Goal: Task Accomplishment & Management: Manage account settings

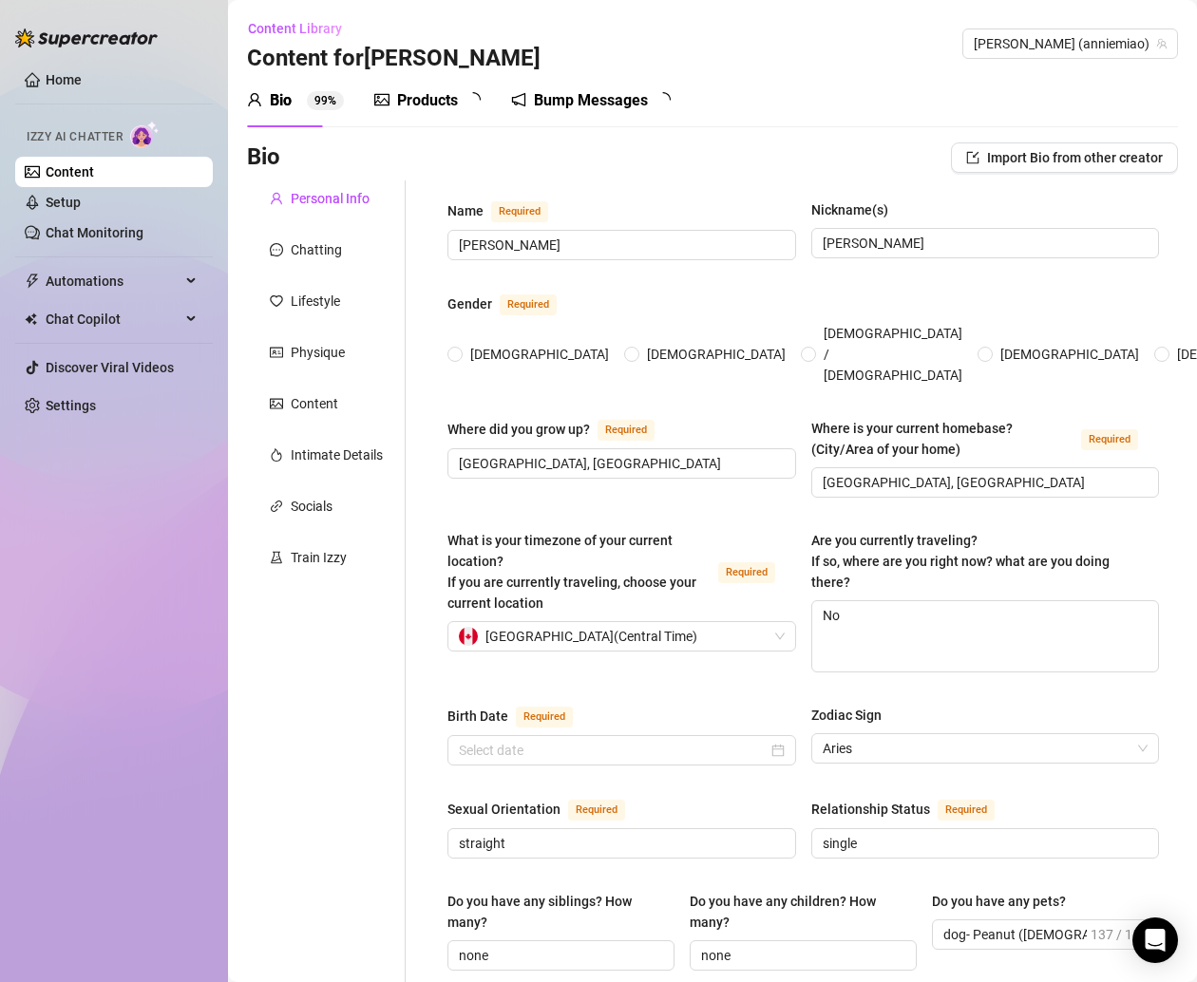
radio input "true"
type input "[DATE]"
click at [91, 172] on link "Content" at bounding box center [70, 171] width 48 height 15
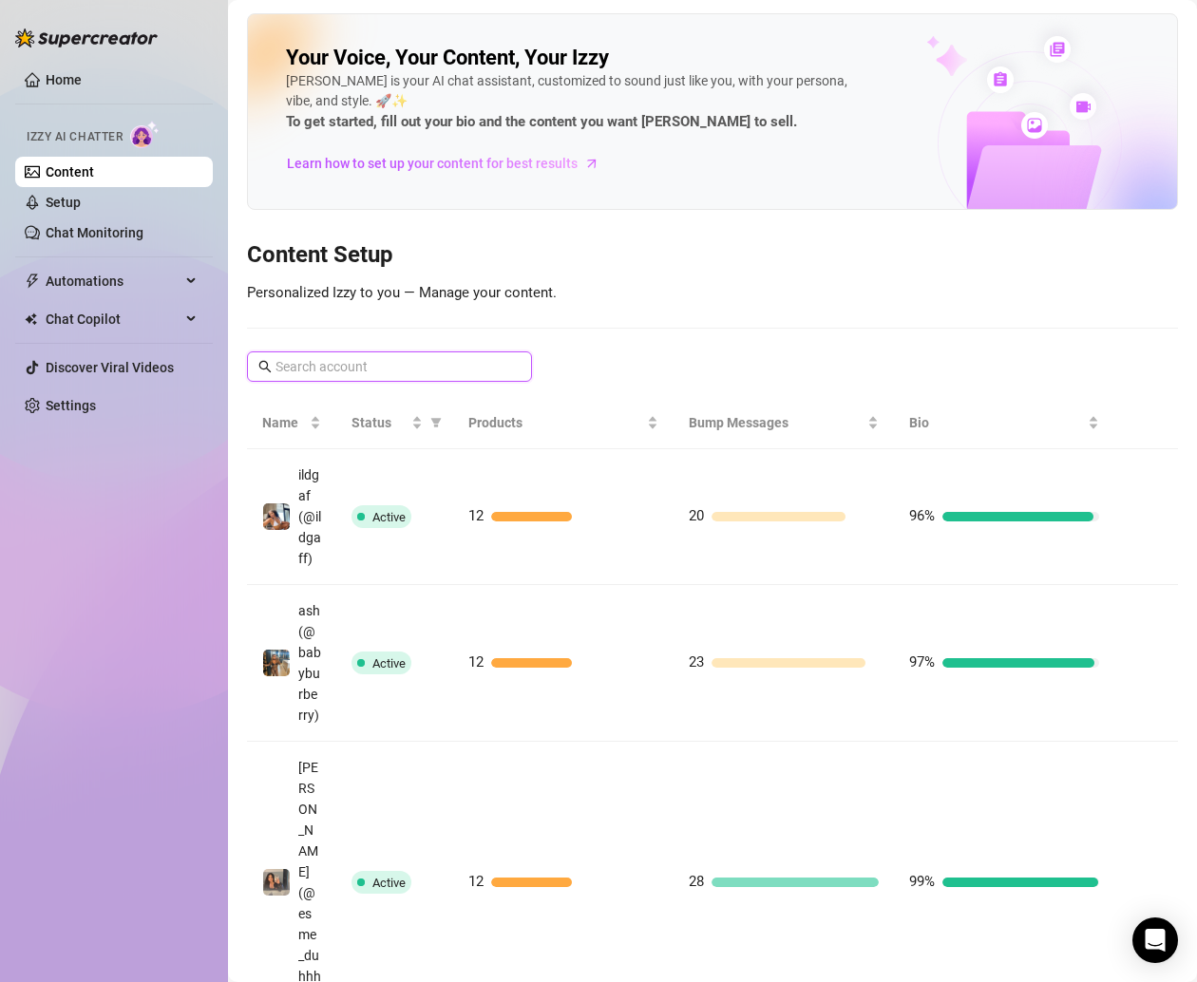
click at [375, 370] on input "text" at bounding box center [390, 366] width 230 height 21
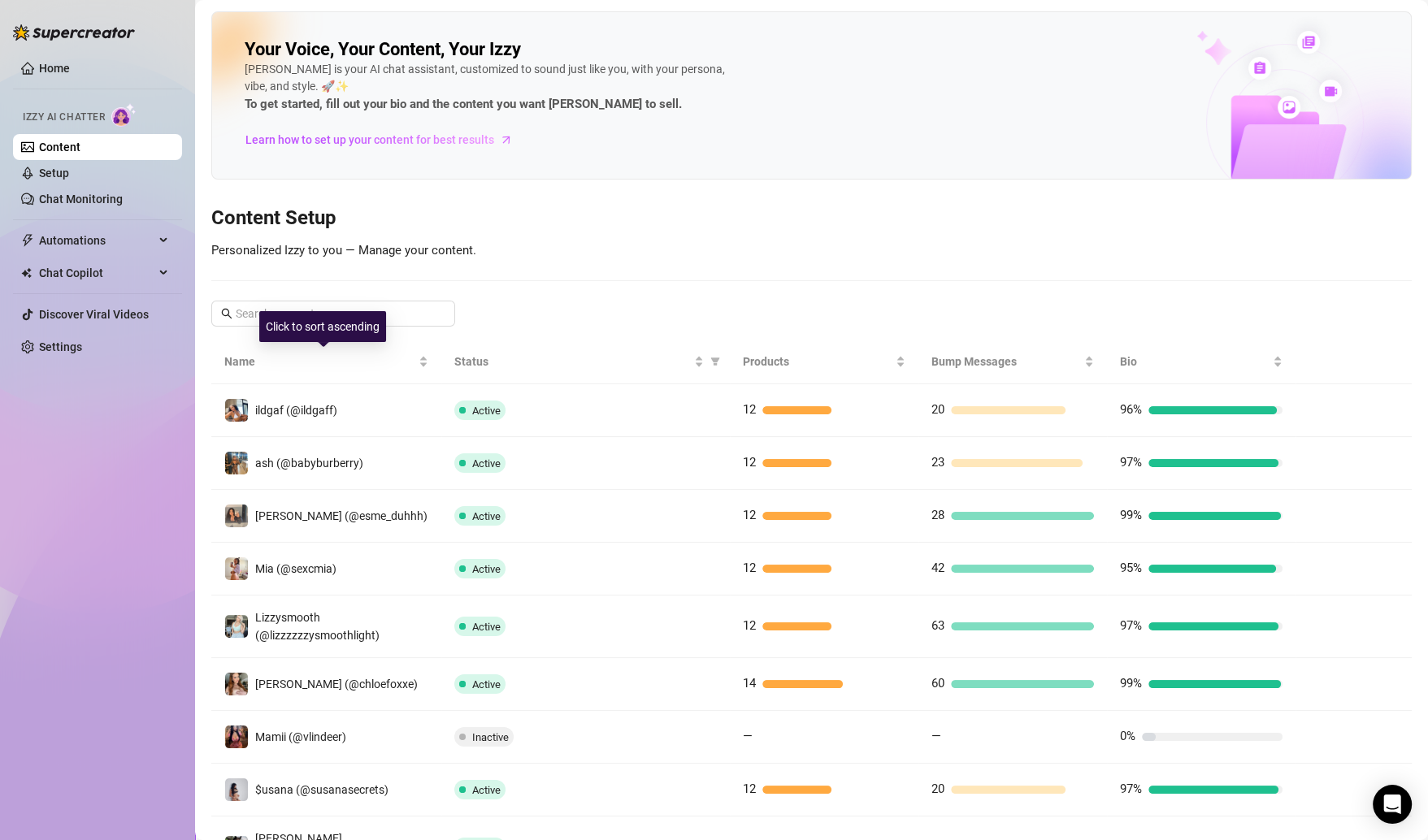
click at [324, 318] on div "Click to sort ascending" at bounding box center [323, 327] width 127 height 31
click at [381, 312] on div "Click to sort descending" at bounding box center [322, 327] width 133 height 31
click at [434, 307] on span at bounding box center [333, 313] width 244 height 26
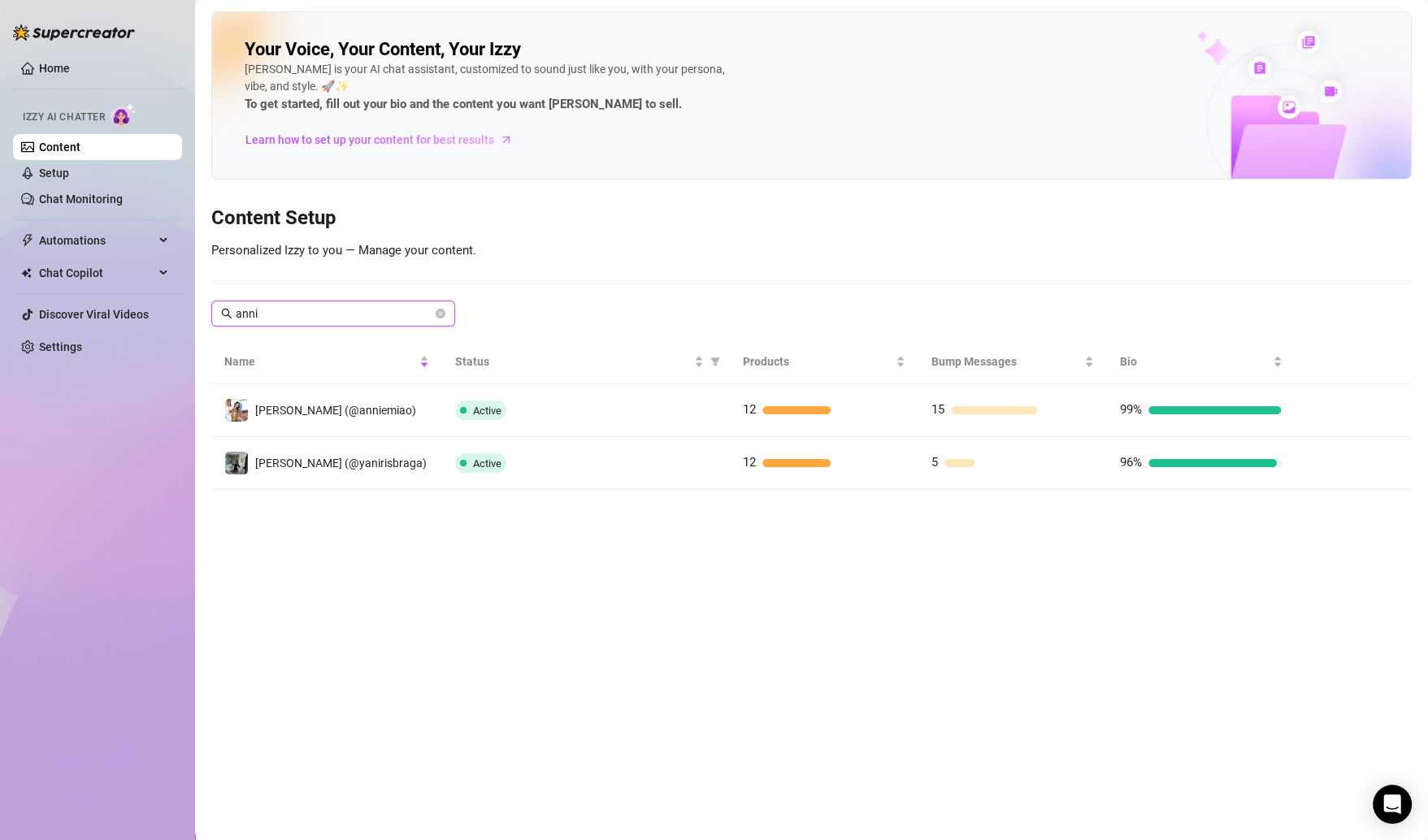
click at [388, 308] on input "anni" at bounding box center [334, 313] width 197 height 18
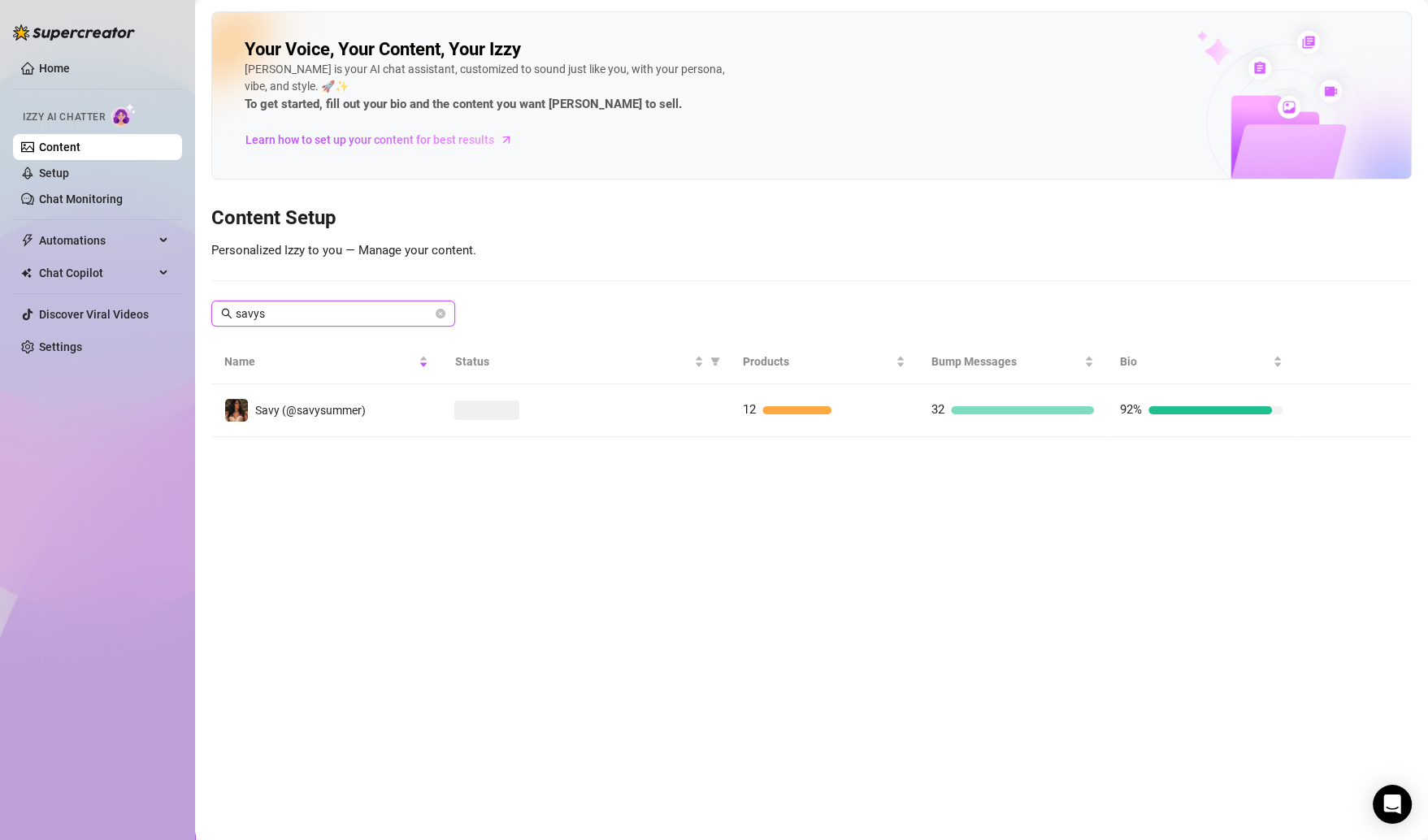
type input "savysu"
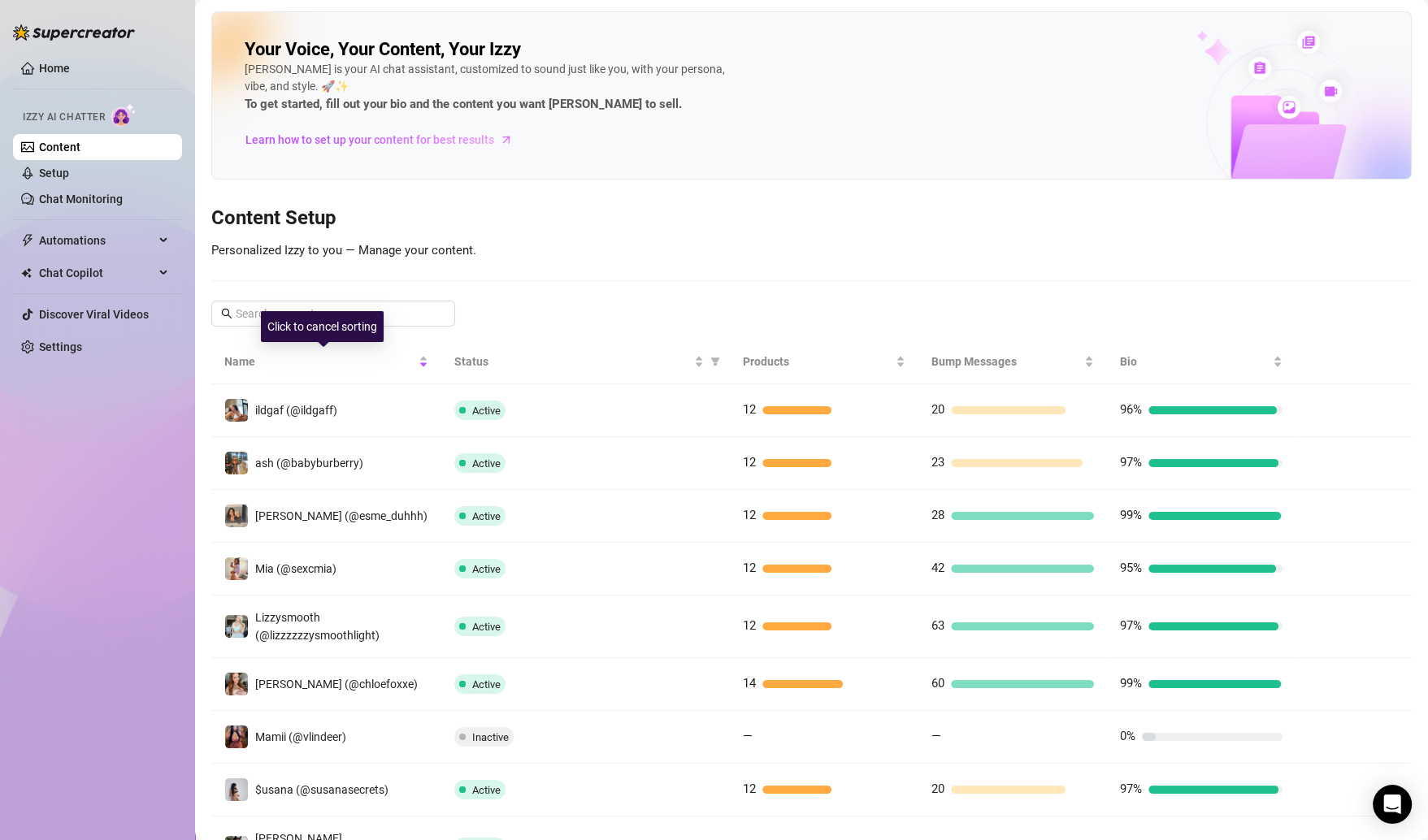
click at [328, 320] on div "Click to cancel sorting" at bounding box center [322, 327] width 122 height 31
click at [442, 301] on span at bounding box center [333, 313] width 244 height 26
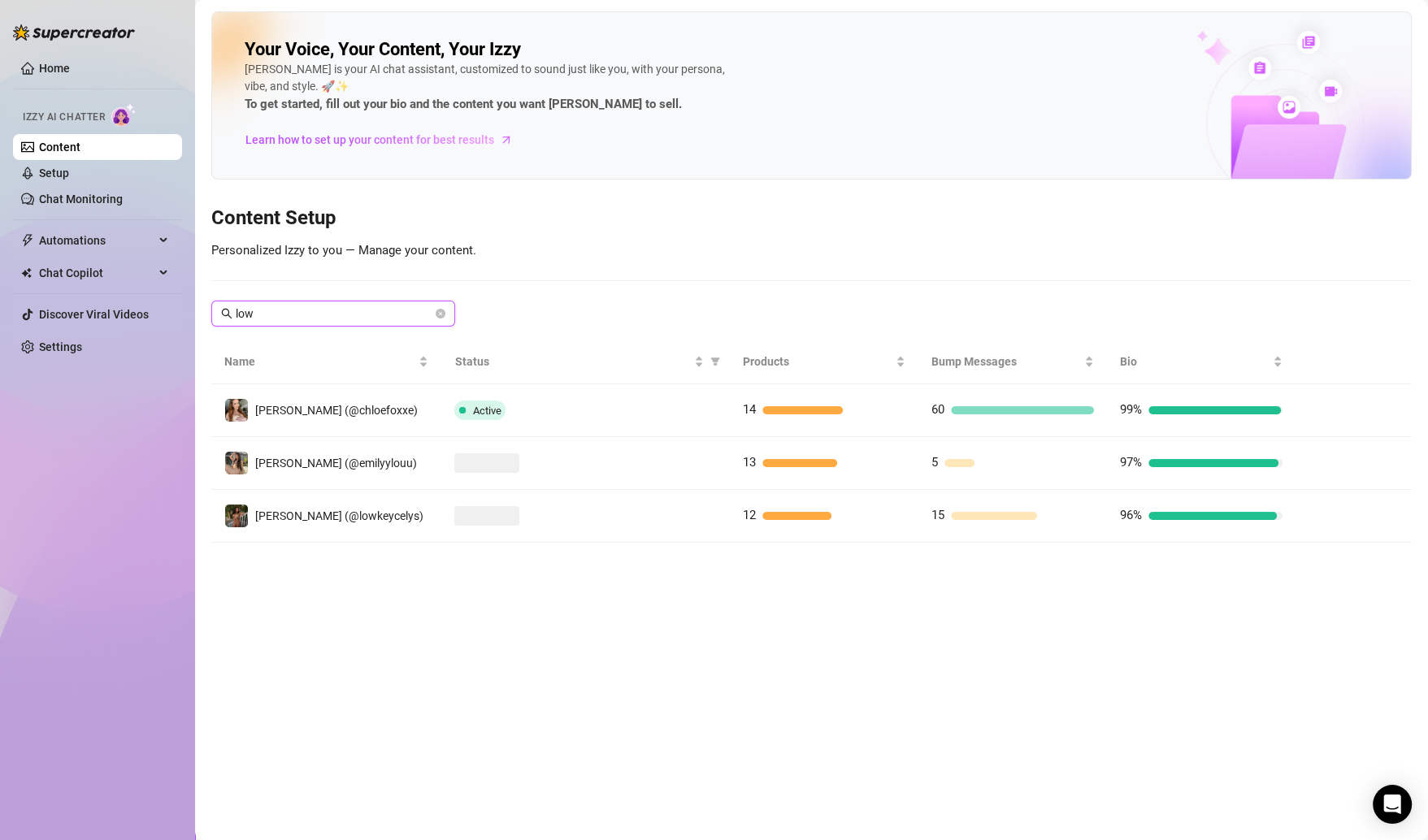
type input "lowk"
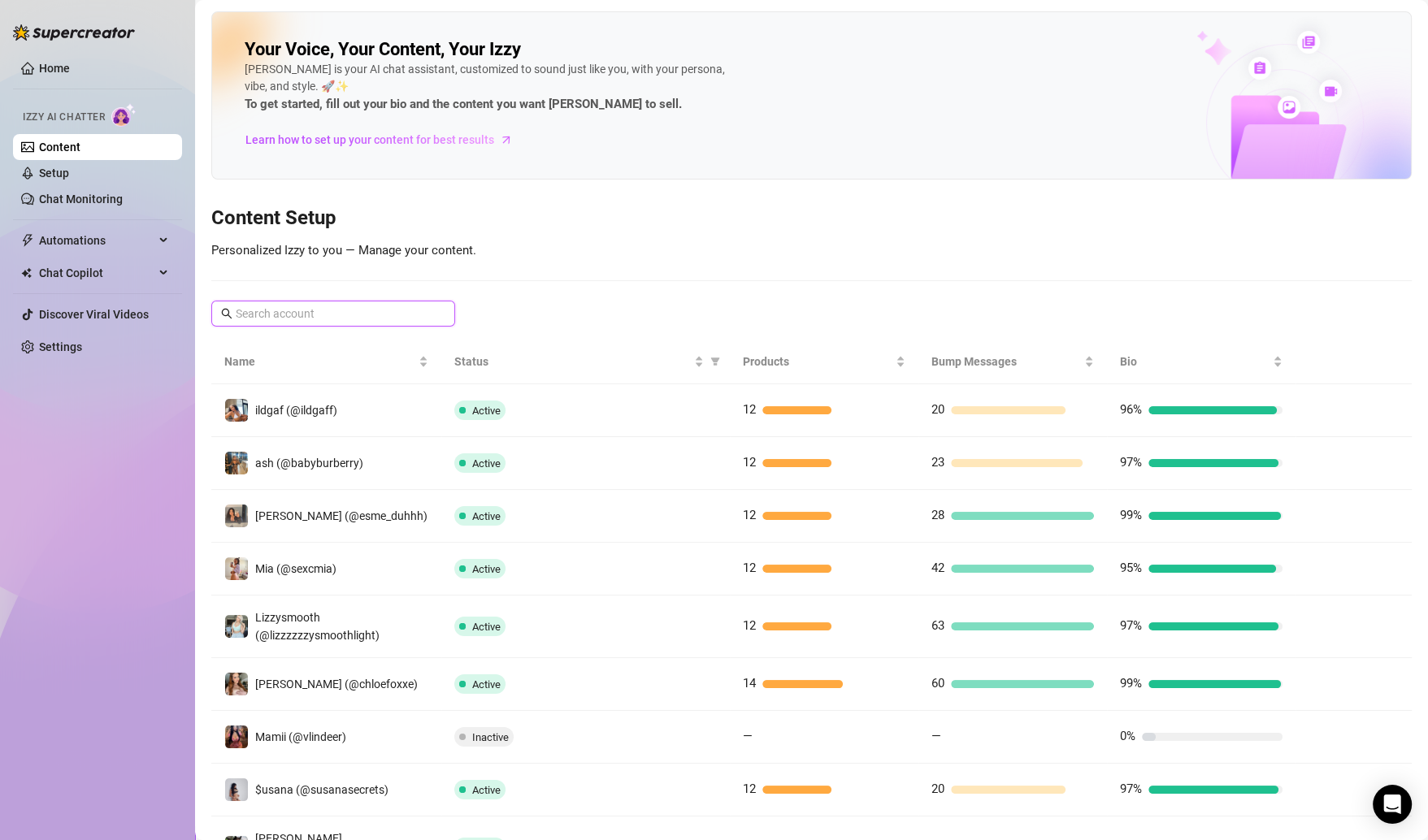
click at [374, 305] on input "text" at bounding box center [334, 313] width 197 height 18
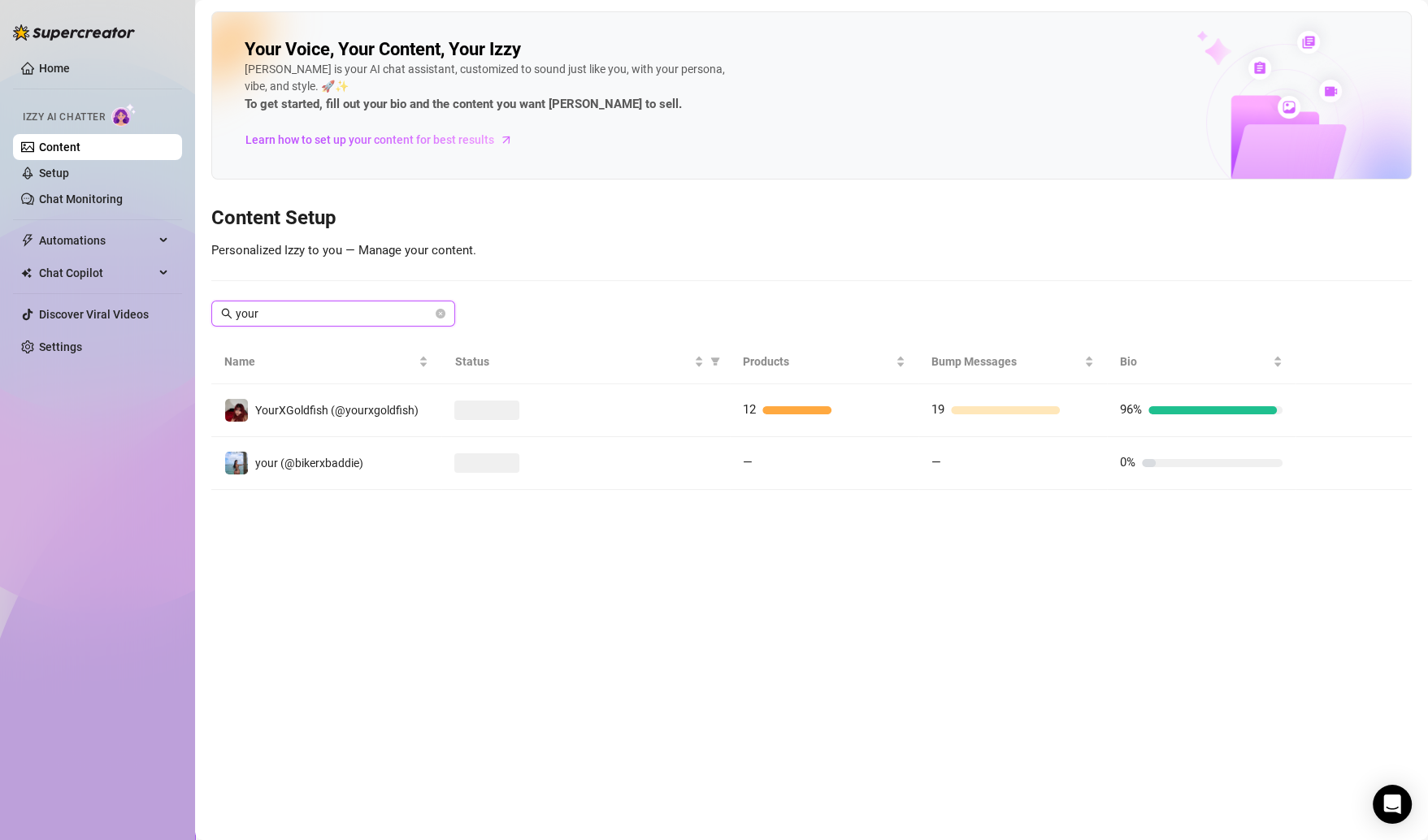
type input "yourx"
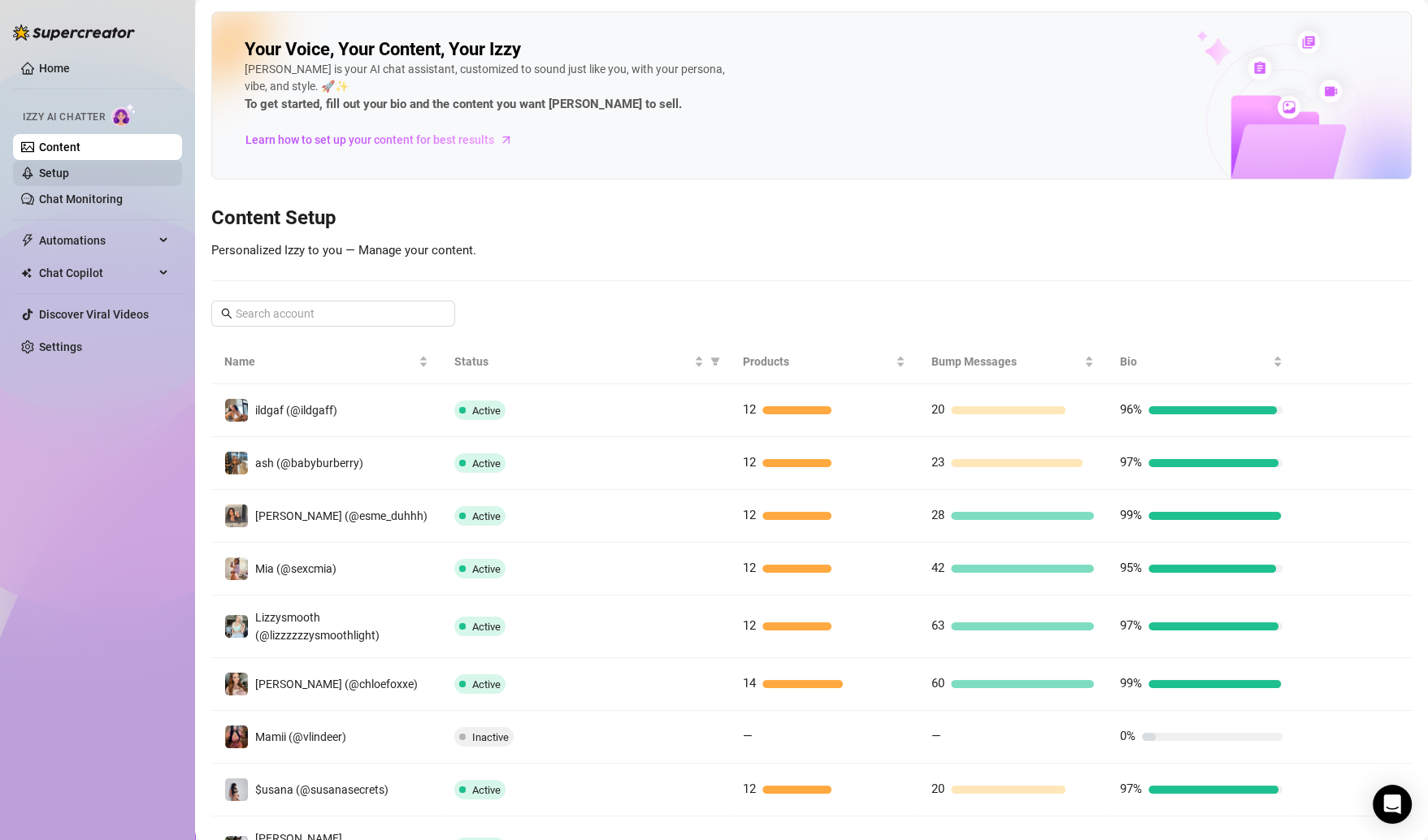
click at [69, 167] on link "Setup" at bounding box center [54, 173] width 30 height 13
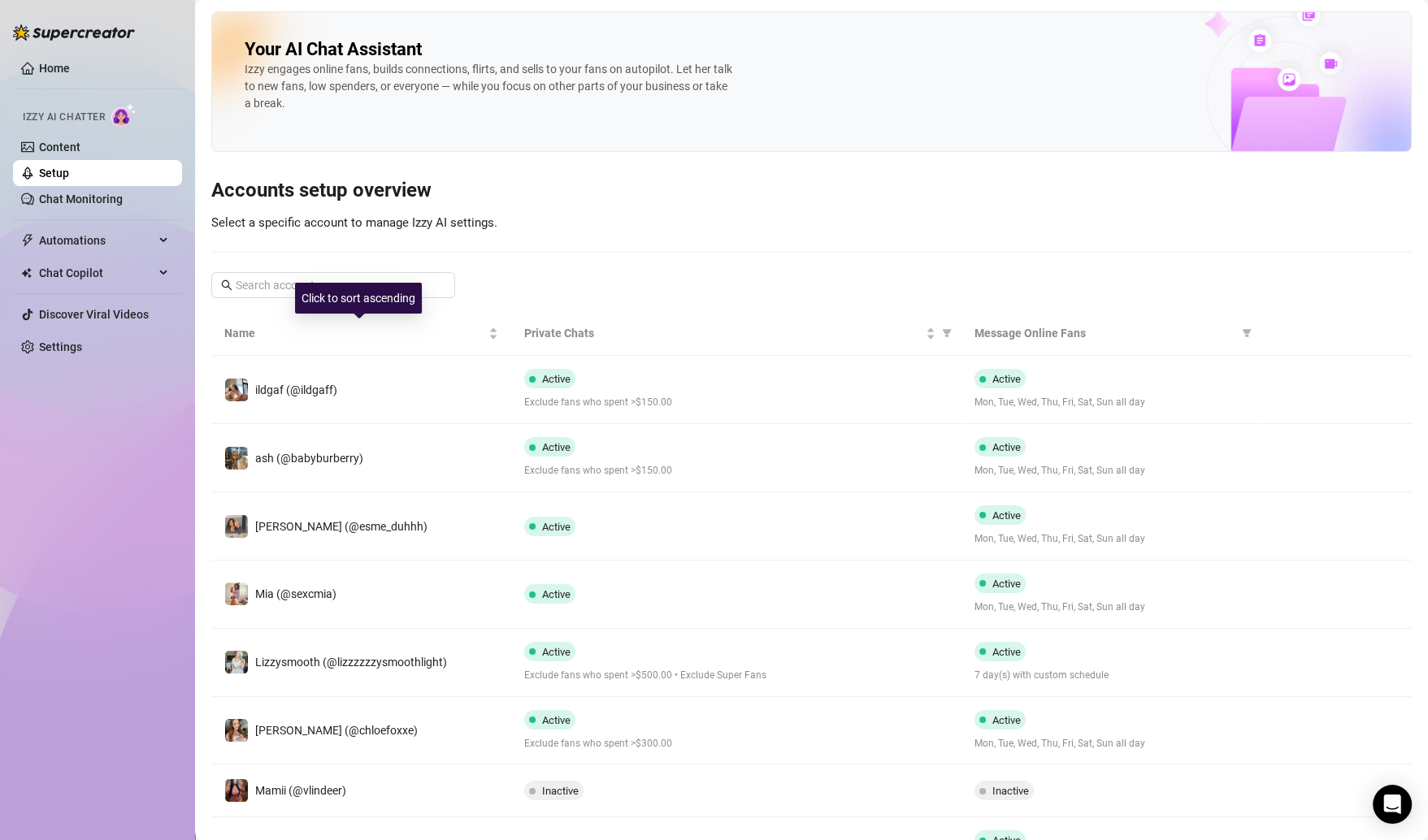
click at [370, 286] on div "Click to sort ascending" at bounding box center [358, 299] width 127 height 31
click at [440, 280] on span at bounding box center [440, 285] width 9 height 18
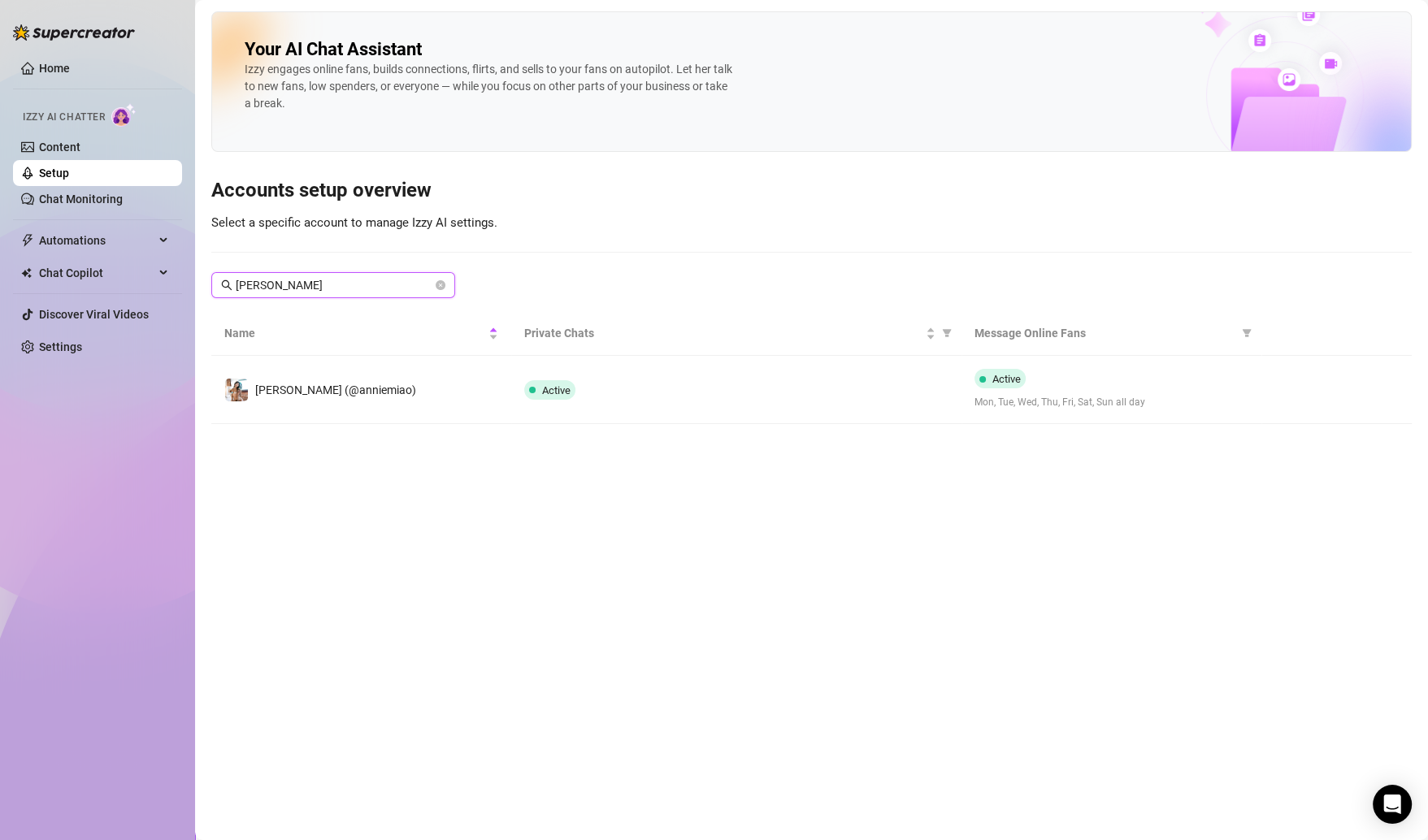
click at [317, 278] on input "[PERSON_NAME]" at bounding box center [334, 285] width 197 height 18
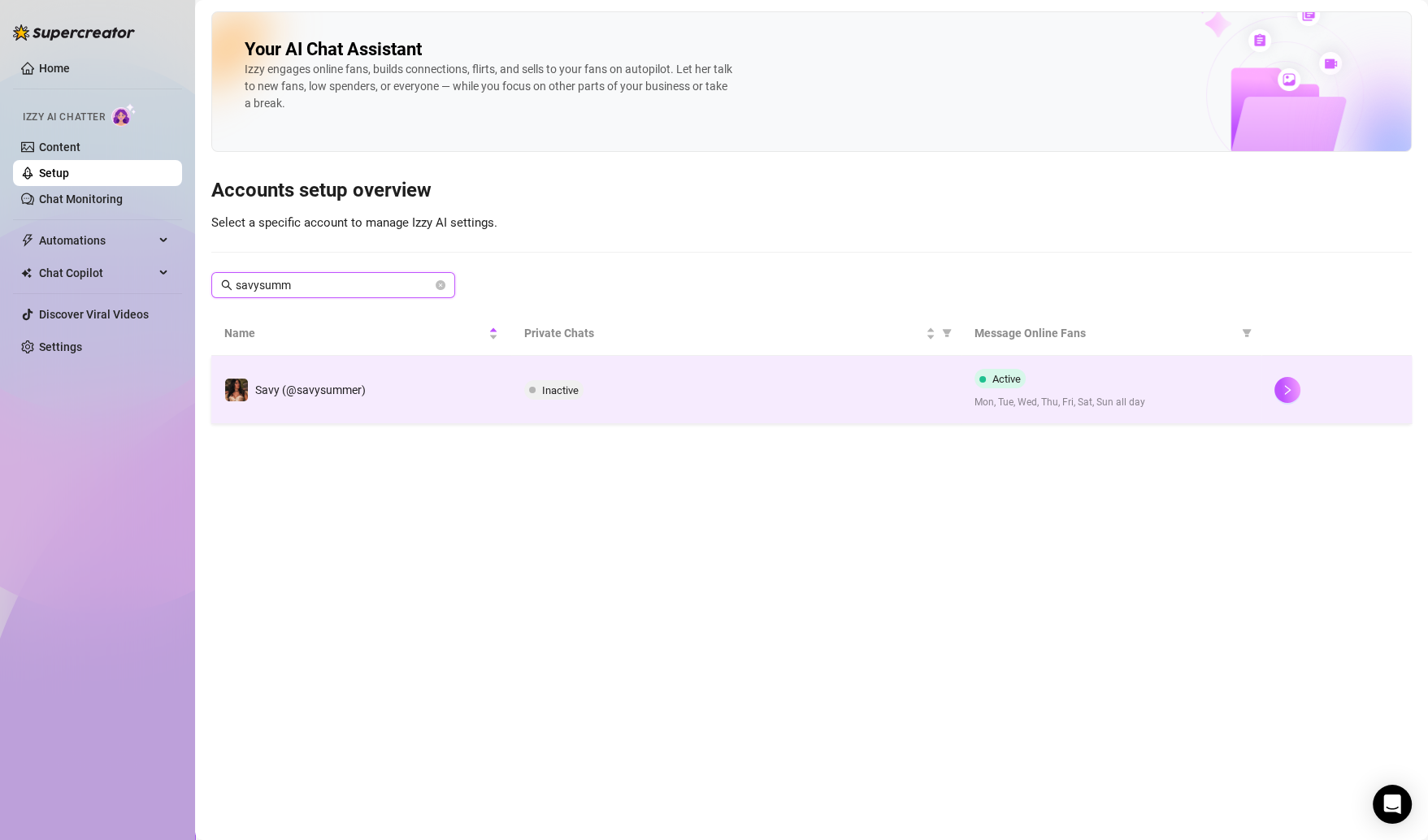
type input "savysumm"
click at [543, 387] on span "Inactive" at bounding box center [560, 390] width 37 height 12
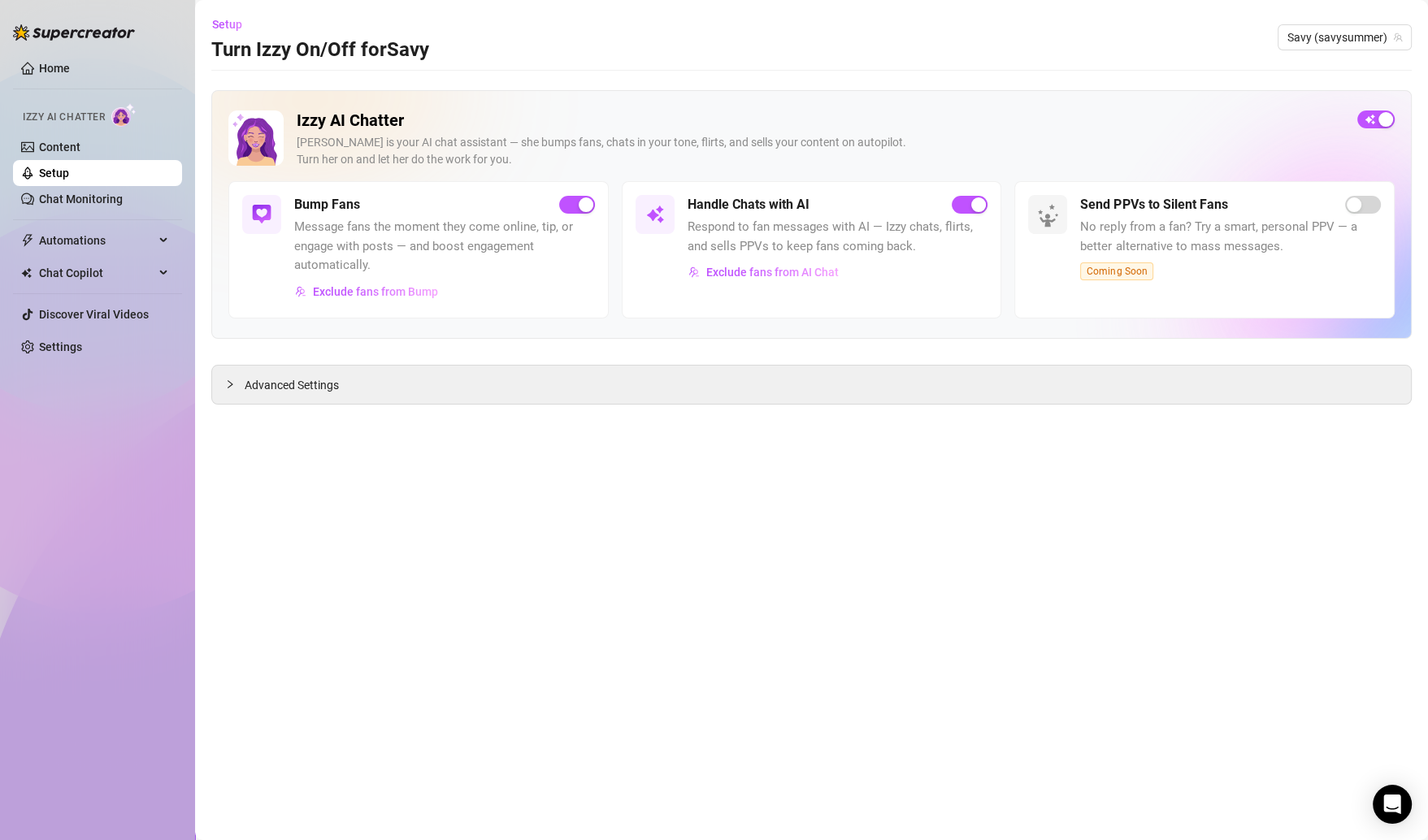
click at [1023, 106] on div "Izzy AI Chatter [PERSON_NAME] is your AI chat assistant — she bumps fans, chats…" at bounding box center [811, 214] width 1200 height 249
click at [1023, 116] on button "button" at bounding box center [1376, 119] width 38 height 18
click at [1023, 121] on div "button" at bounding box center [1366, 119] width 15 height 15
click at [950, 98] on div "Izzy AI Chatter [PERSON_NAME] is your AI chat assistant — she bumps fans, chats…" at bounding box center [811, 214] width 1200 height 249
click at [69, 177] on link "Setup" at bounding box center [54, 173] width 30 height 13
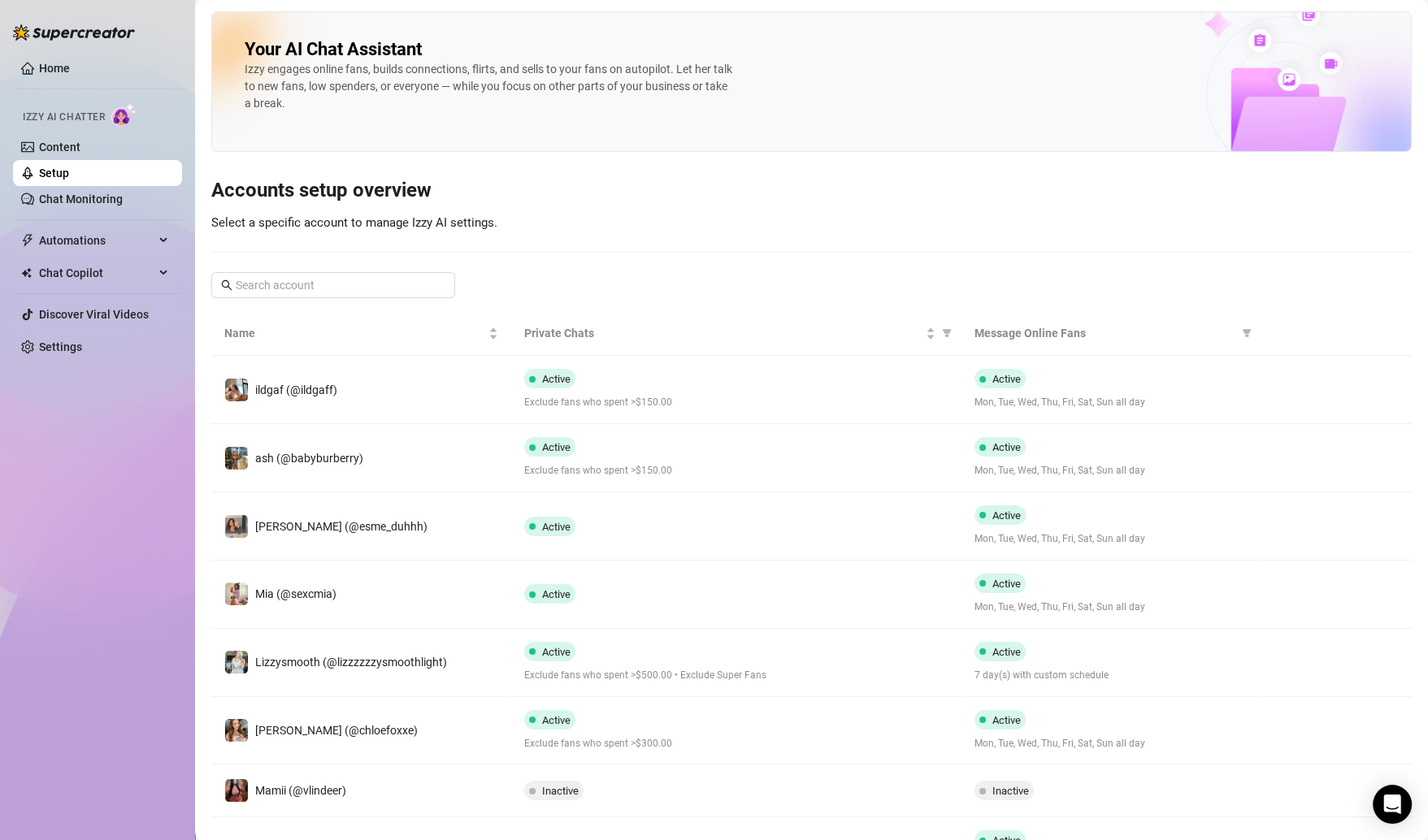
click at [336, 266] on div "Your AI Chat Assistant [PERSON_NAME] engages online fans, builds connections, f…" at bounding box center [811, 539] width 1200 height 1056
click at [335, 301] on div "Your AI Chat Assistant [PERSON_NAME] engages online fans, builds connections, f…" at bounding box center [811, 539] width 1200 height 1056
click at [335, 295] on span at bounding box center [333, 285] width 244 height 26
click at [334, 283] on input "text" at bounding box center [334, 285] width 197 height 18
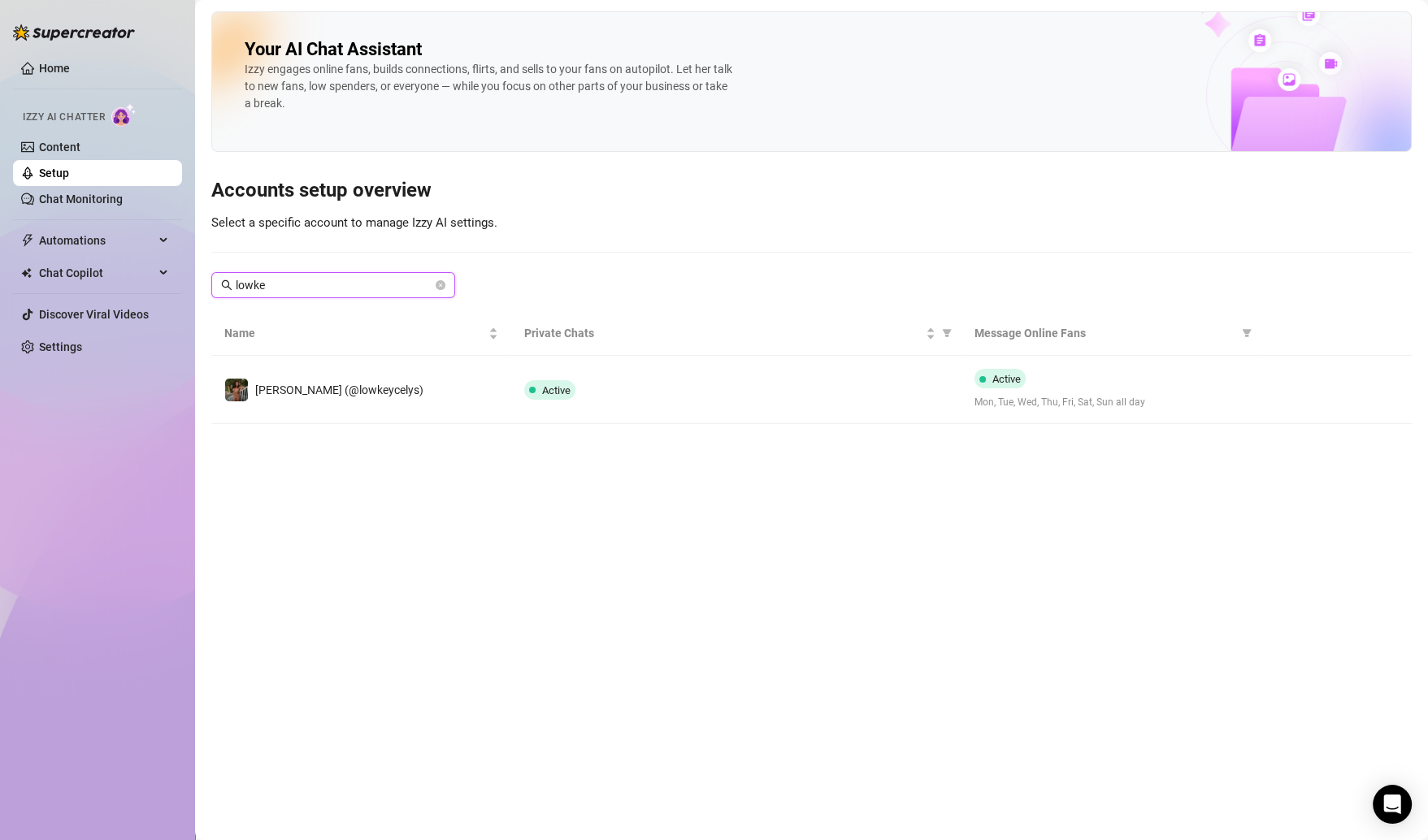
type input "lowkey"
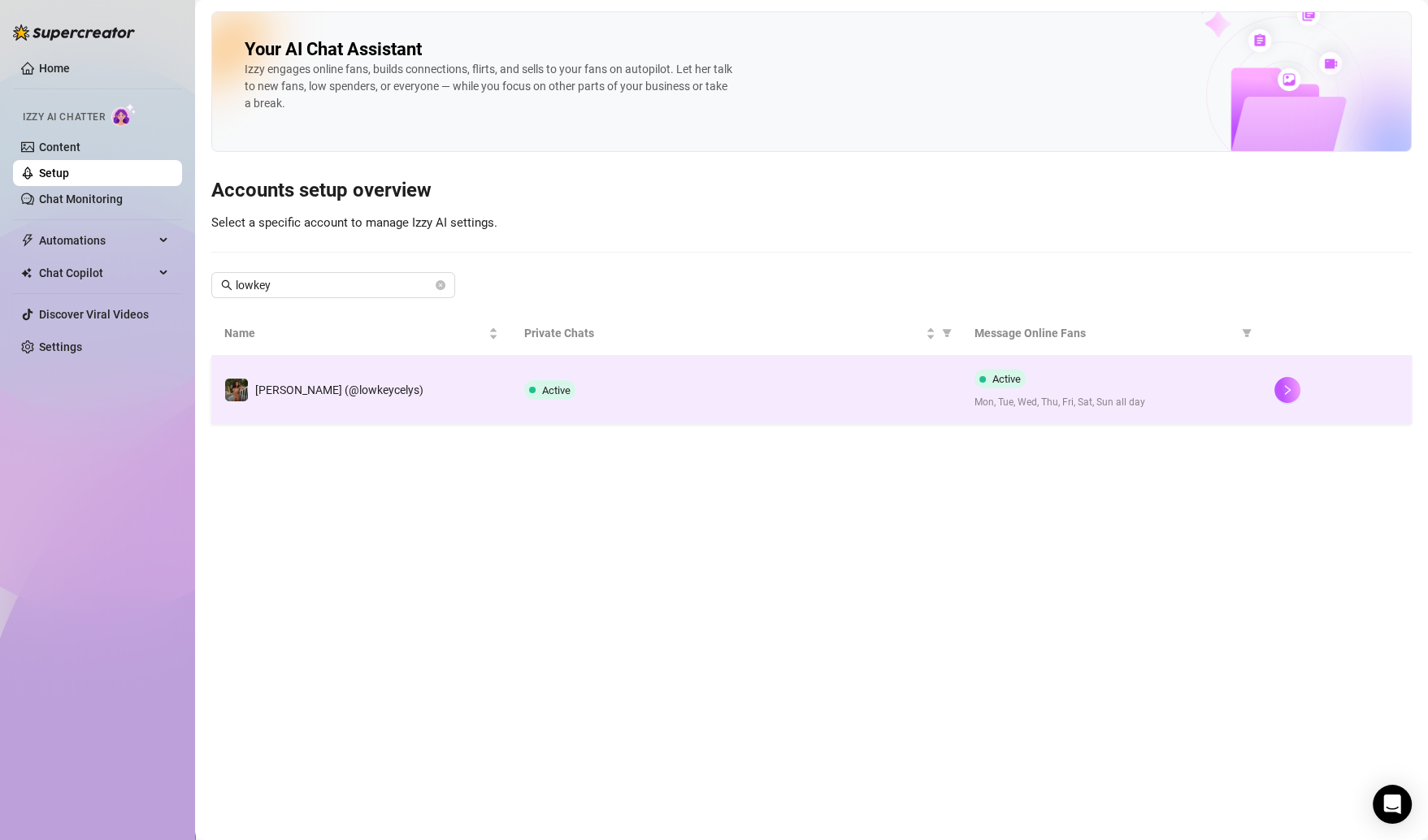
click at [387, 367] on td "[PERSON_NAME] (@lowkeycelys)" at bounding box center [361, 390] width 299 height 68
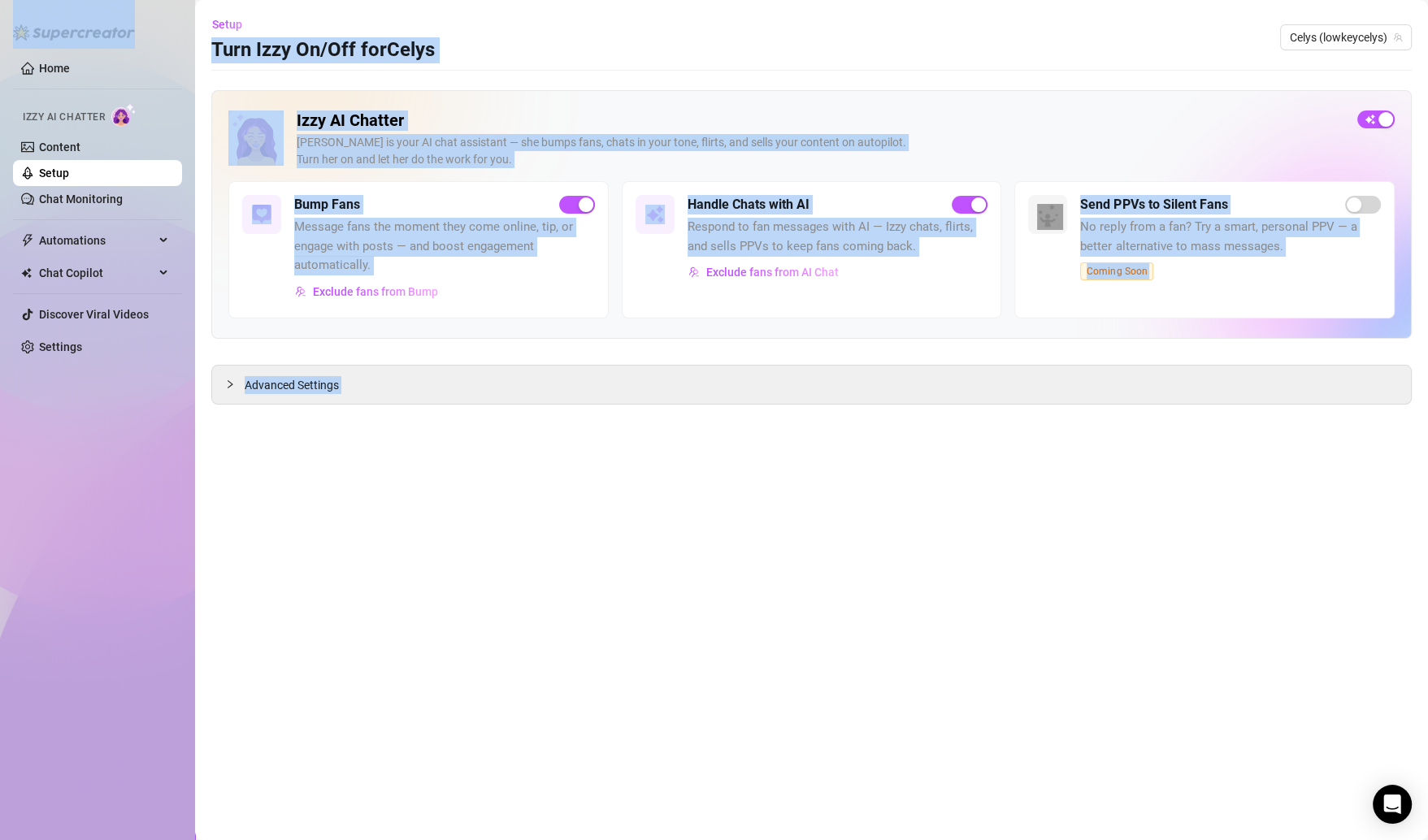
click at [133, 685] on div "Home Izzy AI Chatter Content Setup Chat Monitoring Automations Chat Copilot Dis…" at bounding box center [98, 412] width 169 height 825
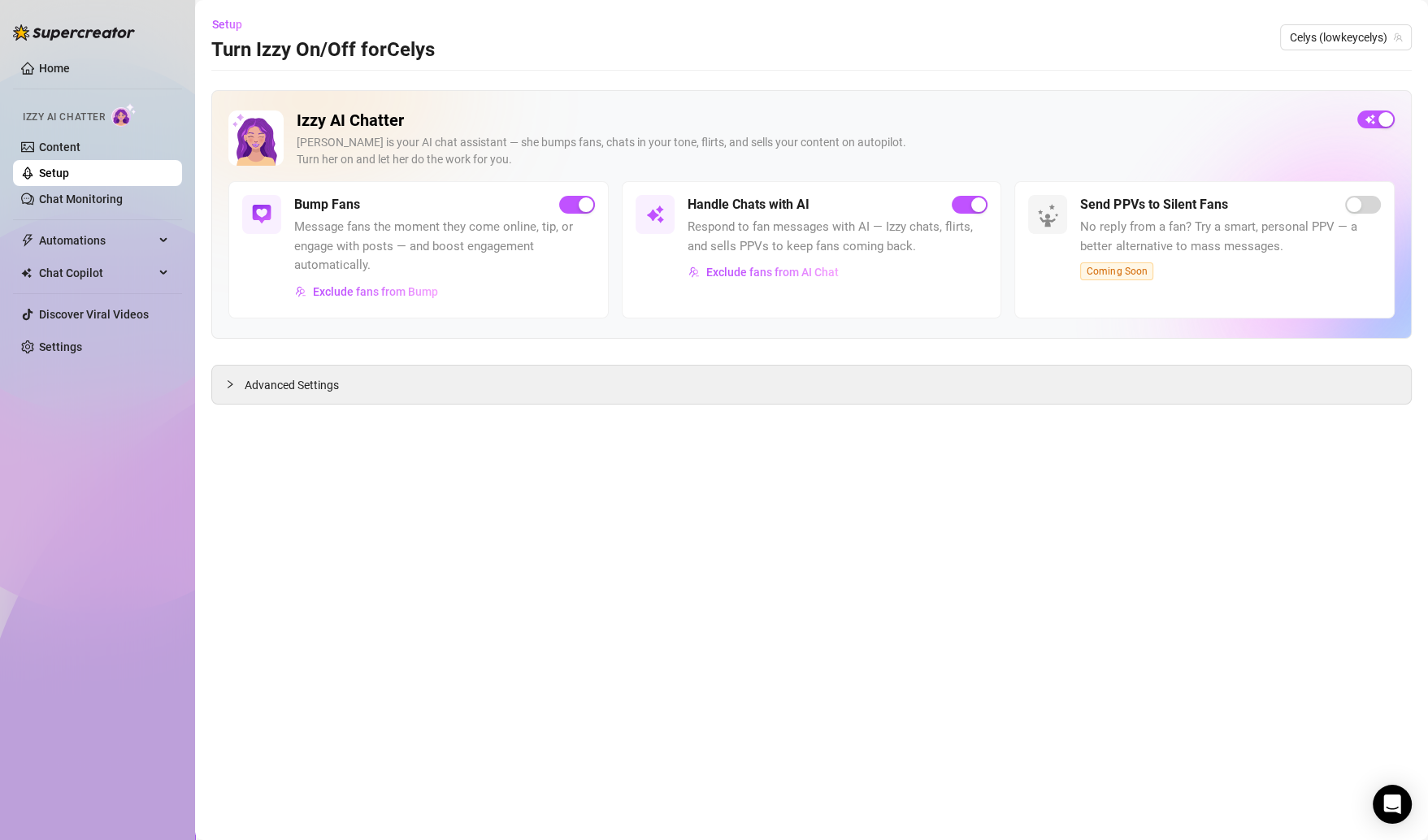
click at [69, 169] on link "Setup" at bounding box center [54, 173] width 30 height 13
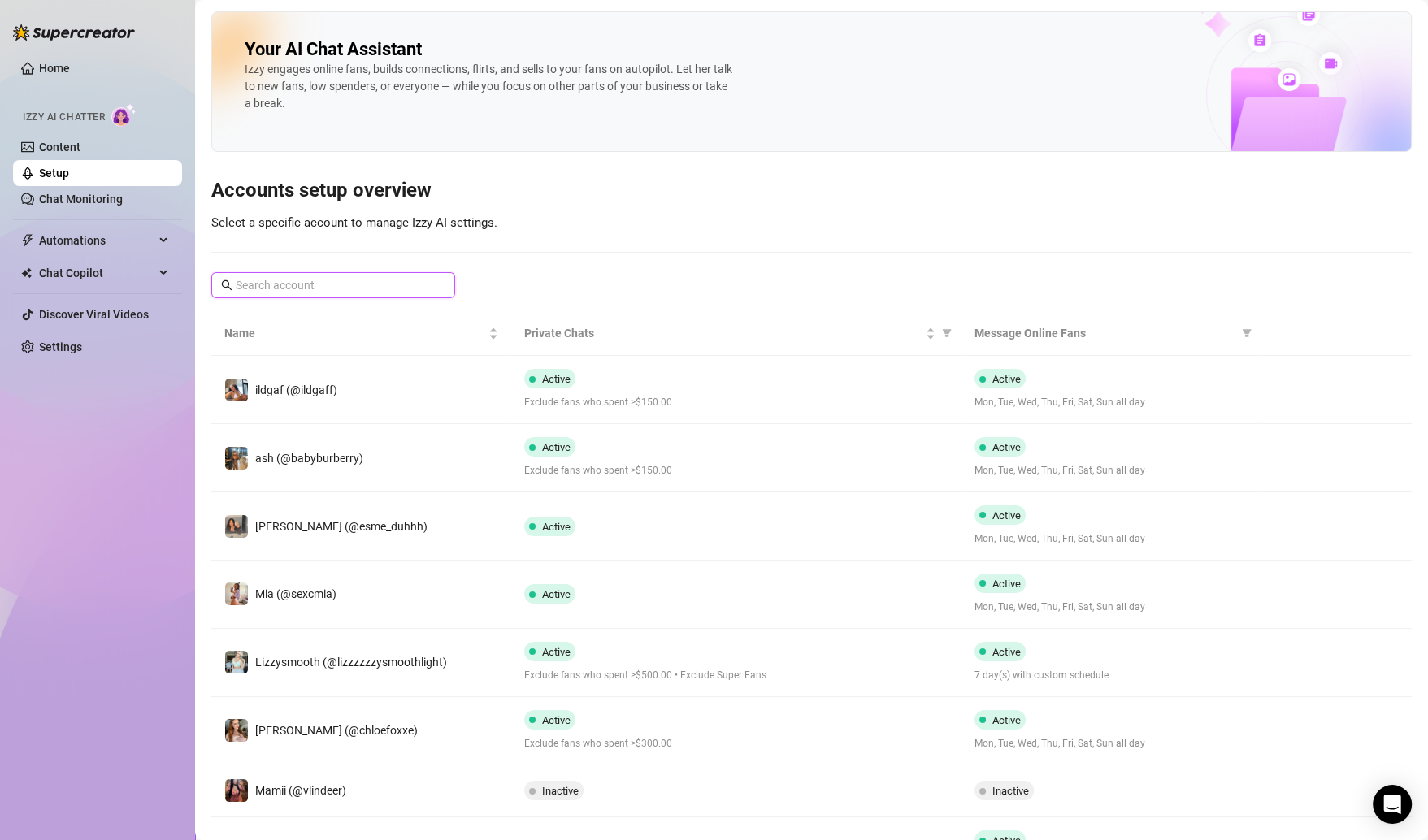
click at [351, 283] on input "text" at bounding box center [334, 285] width 197 height 18
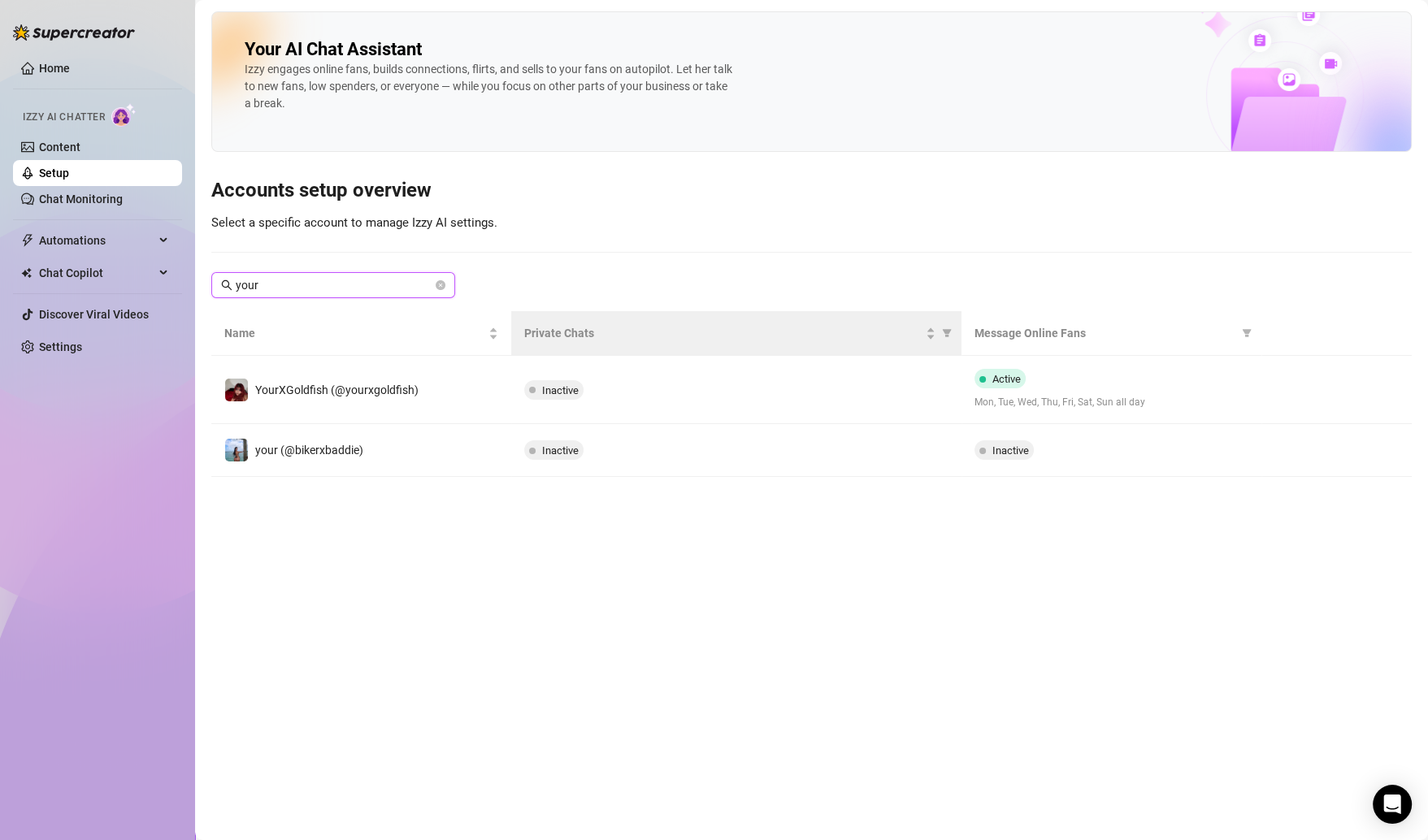
type input "your"
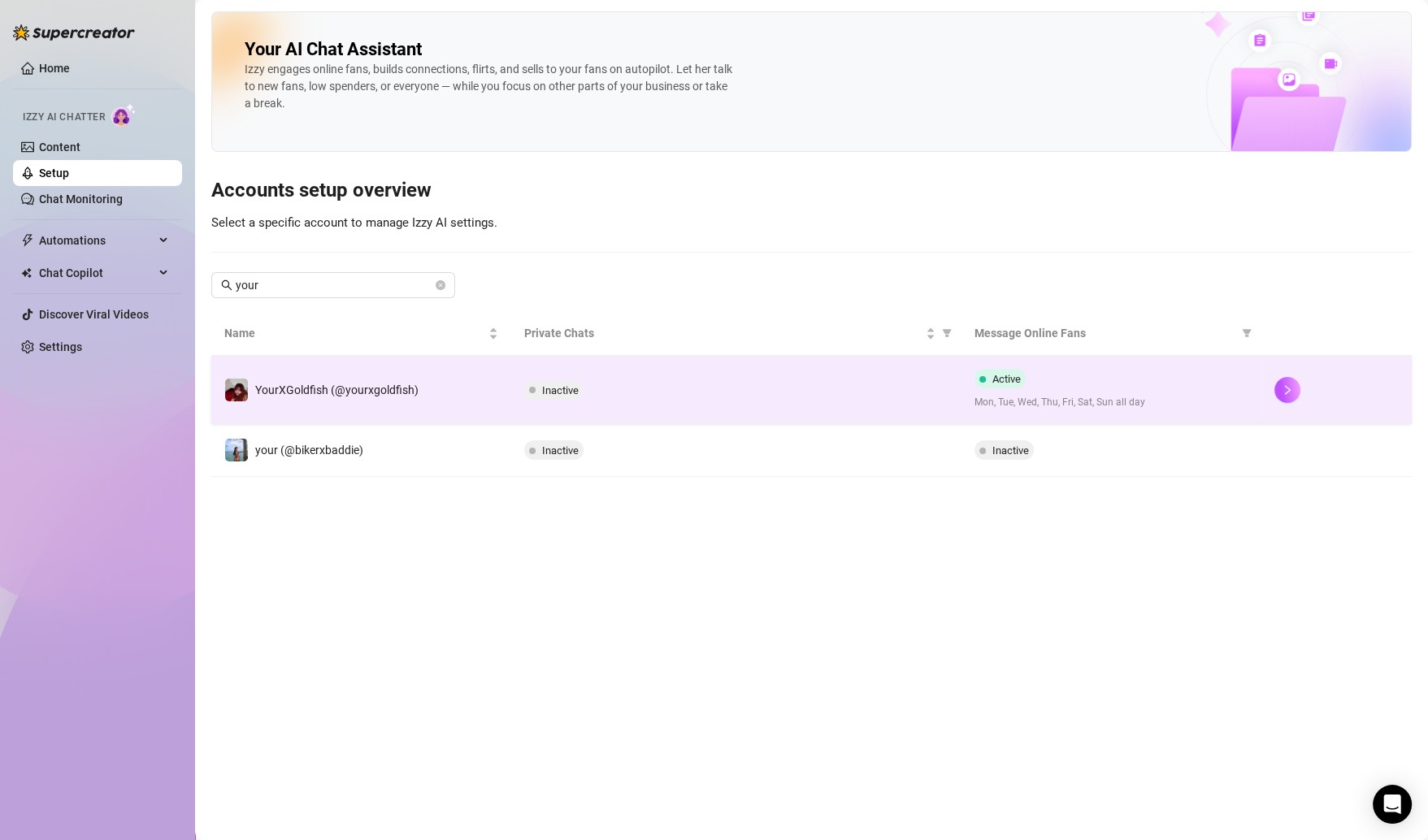
click at [553, 384] on span "Inactive" at bounding box center [560, 390] width 37 height 12
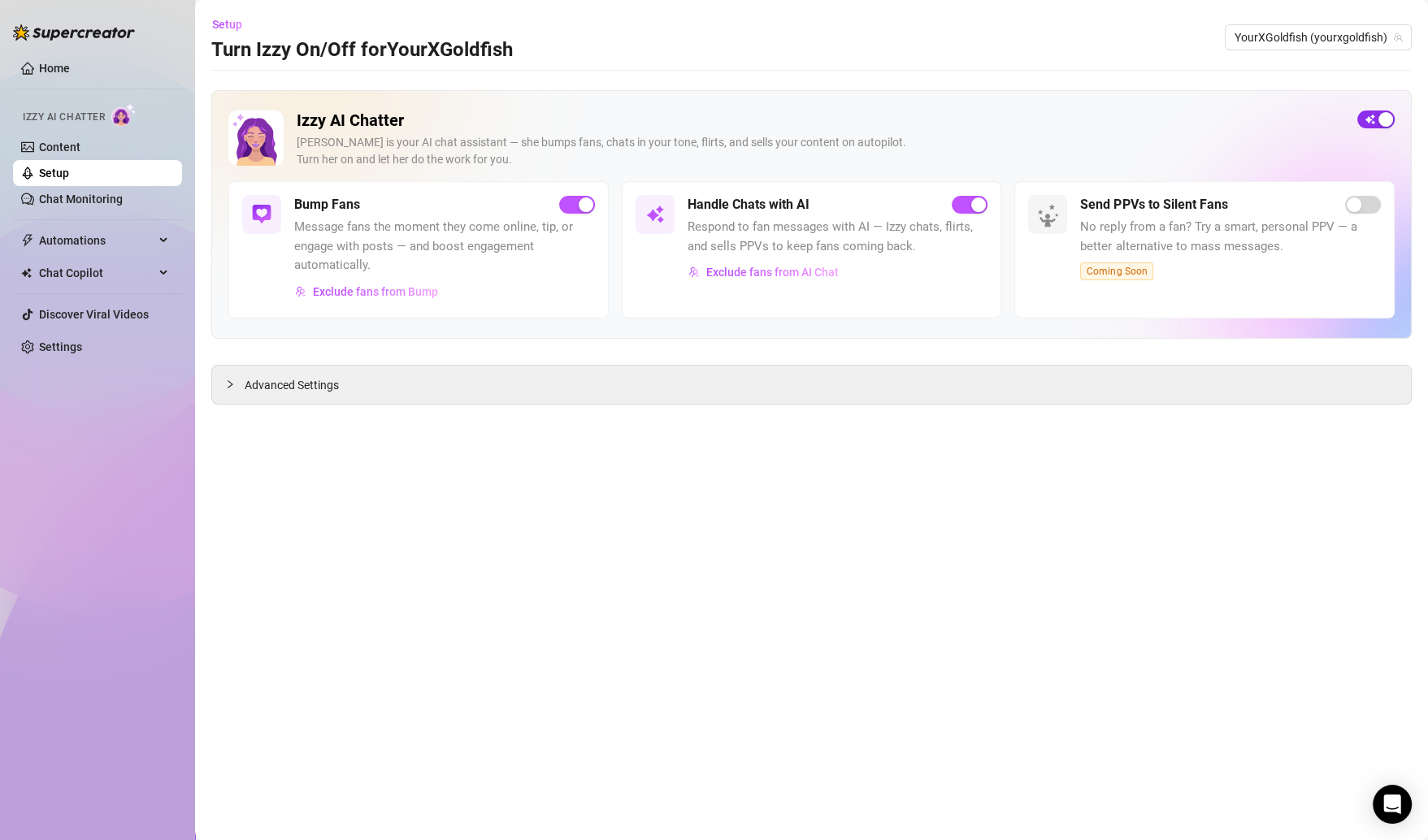
click at [1023, 127] on span "button" at bounding box center [1376, 119] width 38 height 18
click at [1023, 115] on span "button" at bounding box center [1376, 119] width 38 height 18
click at [69, 168] on link "Setup" at bounding box center [54, 173] width 30 height 13
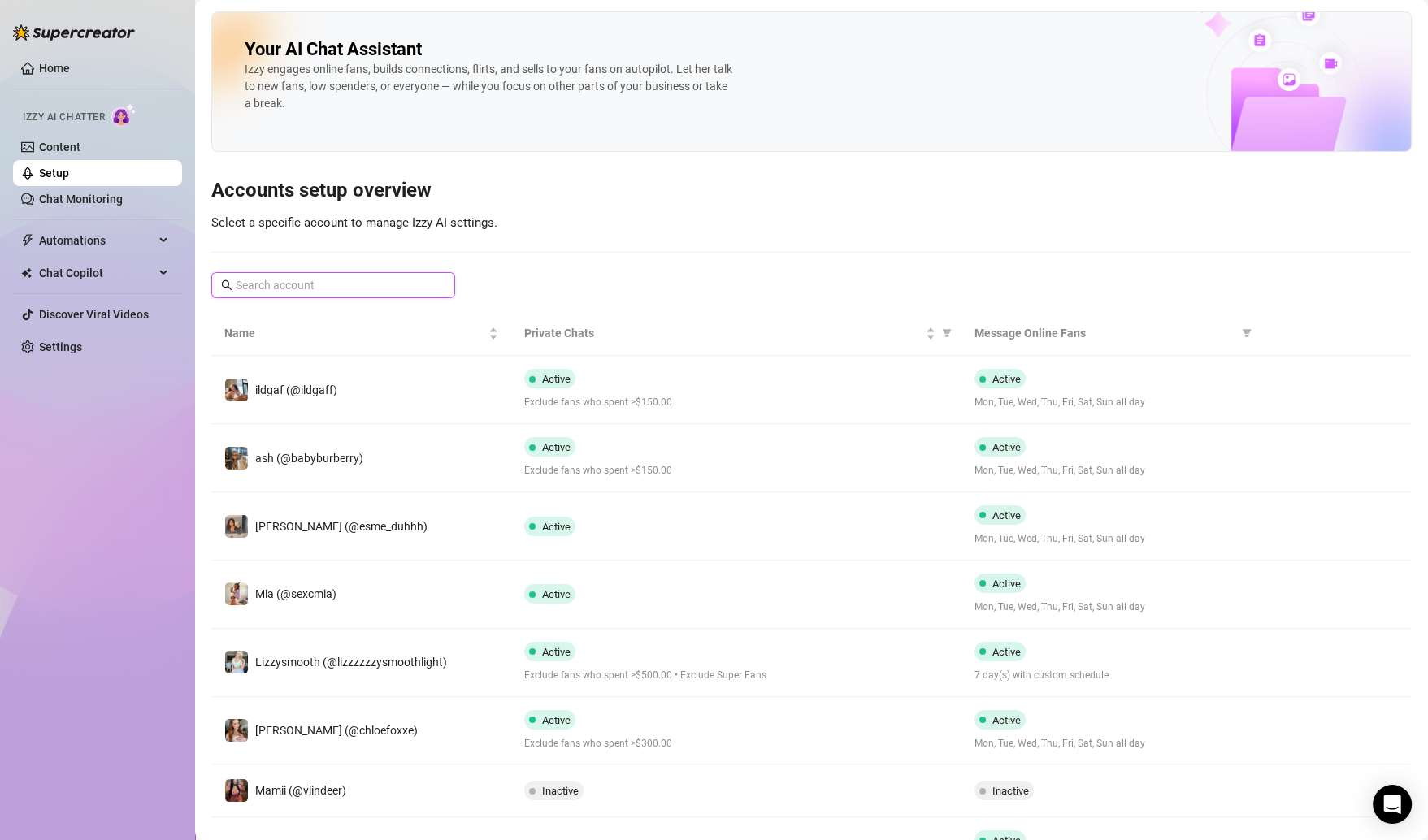
click at [335, 283] on input "text" at bounding box center [334, 285] width 197 height 18
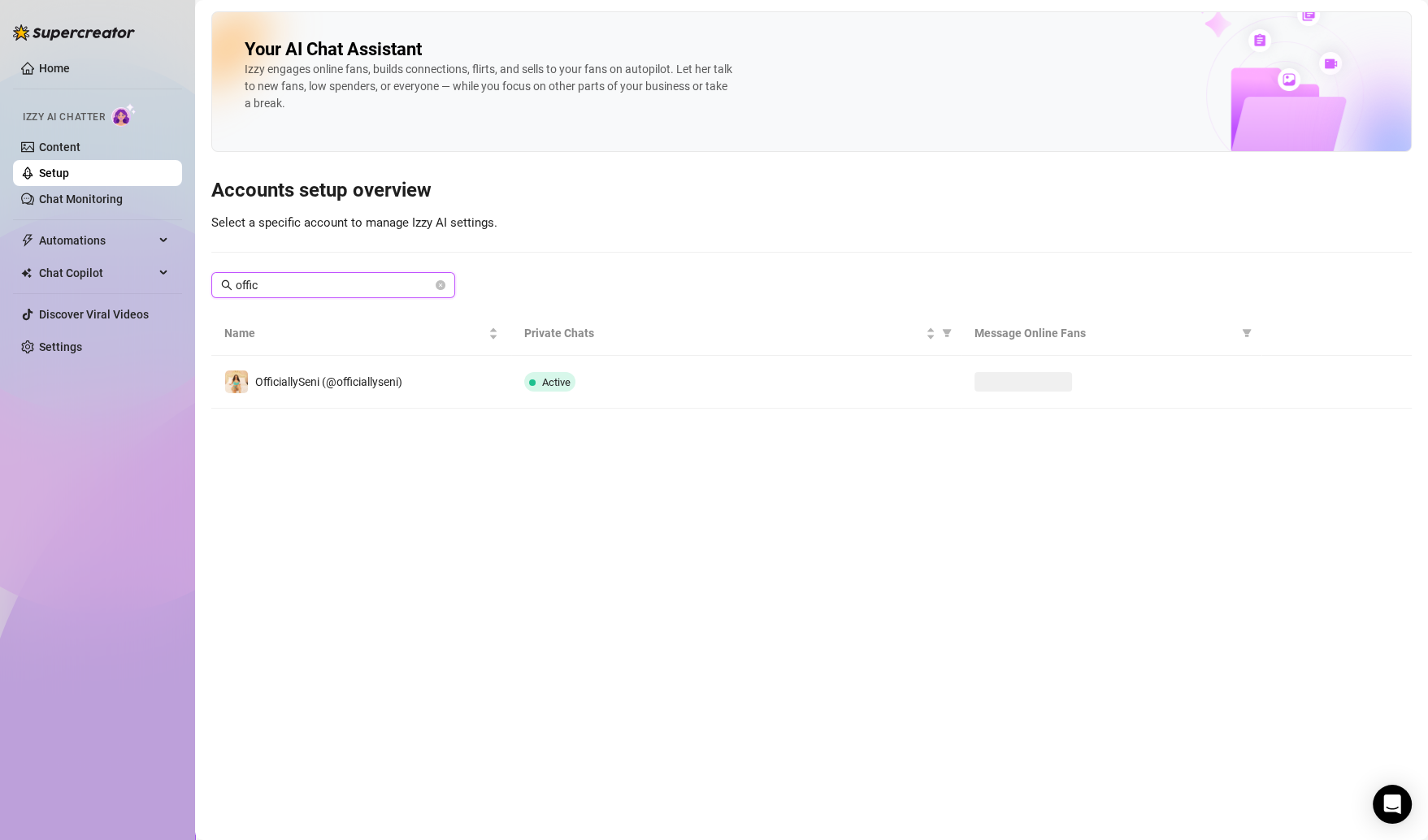
type input "offici"
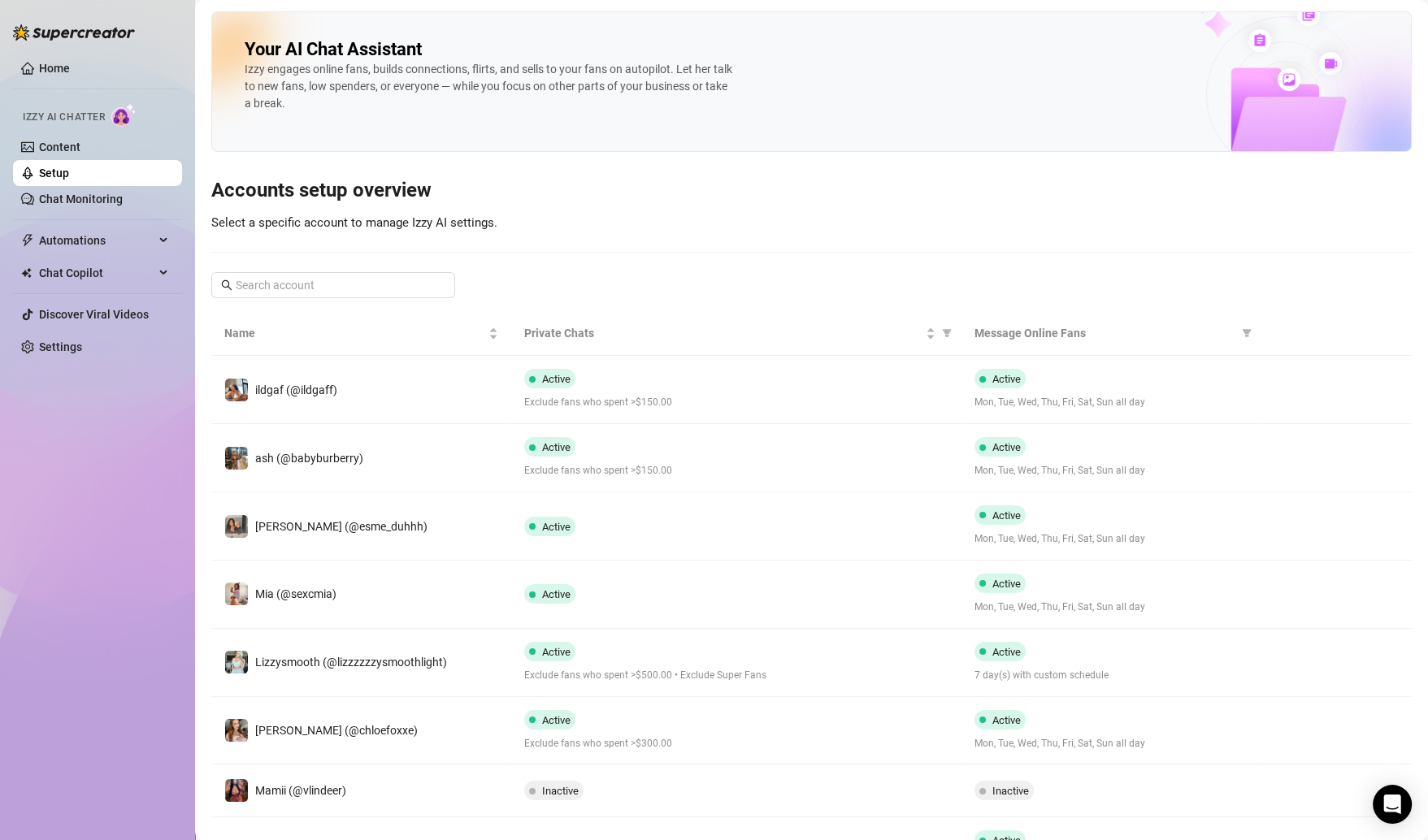
click at [354, 270] on div "Your AI Chat Assistant [PERSON_NAME] engages online fans, builds connections, f…" at bounding box center [811, 539] width 1200 height 1056
click at [354, 275] on span at bounding box center [333, 285] width 244 height 26
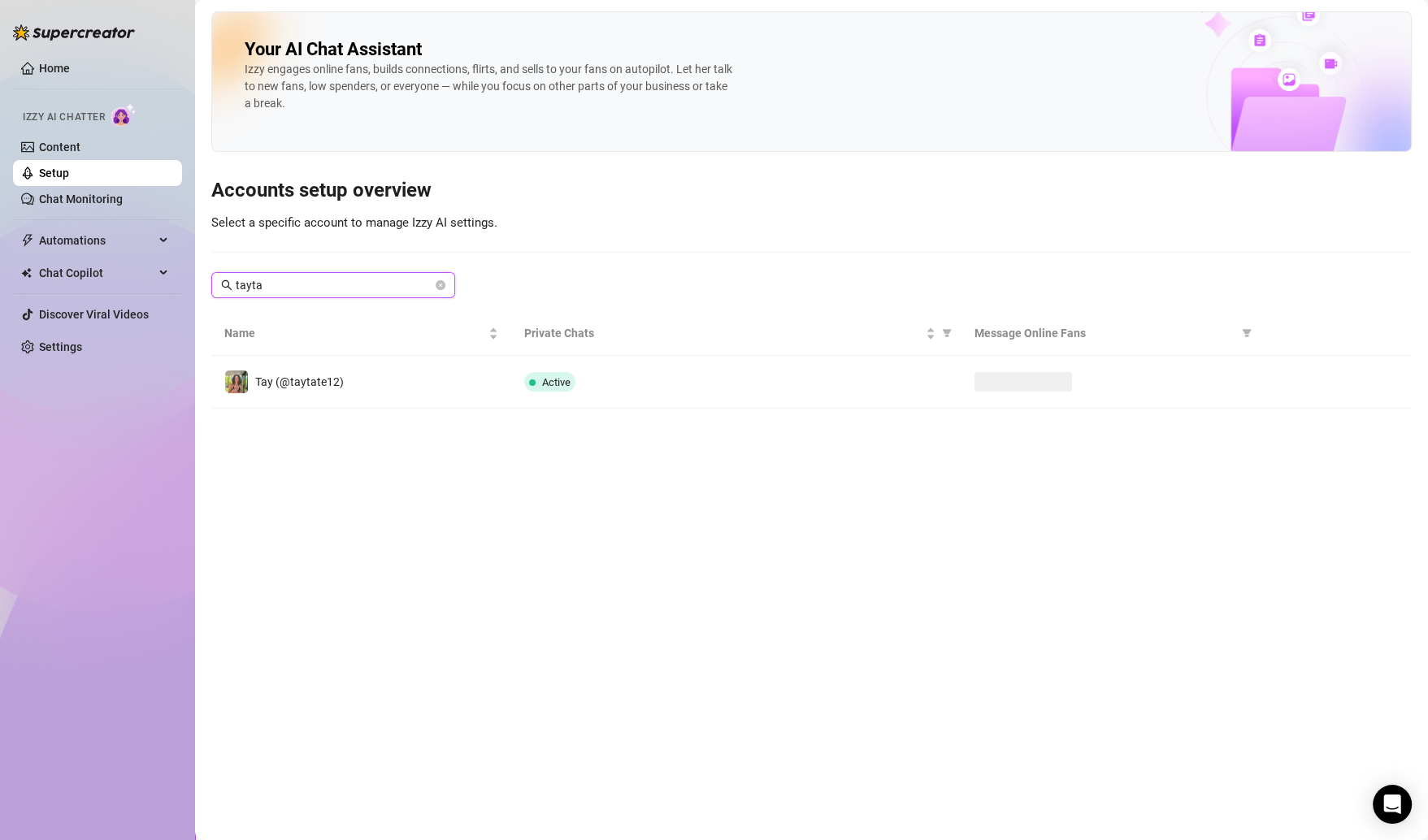
type input "taytat"
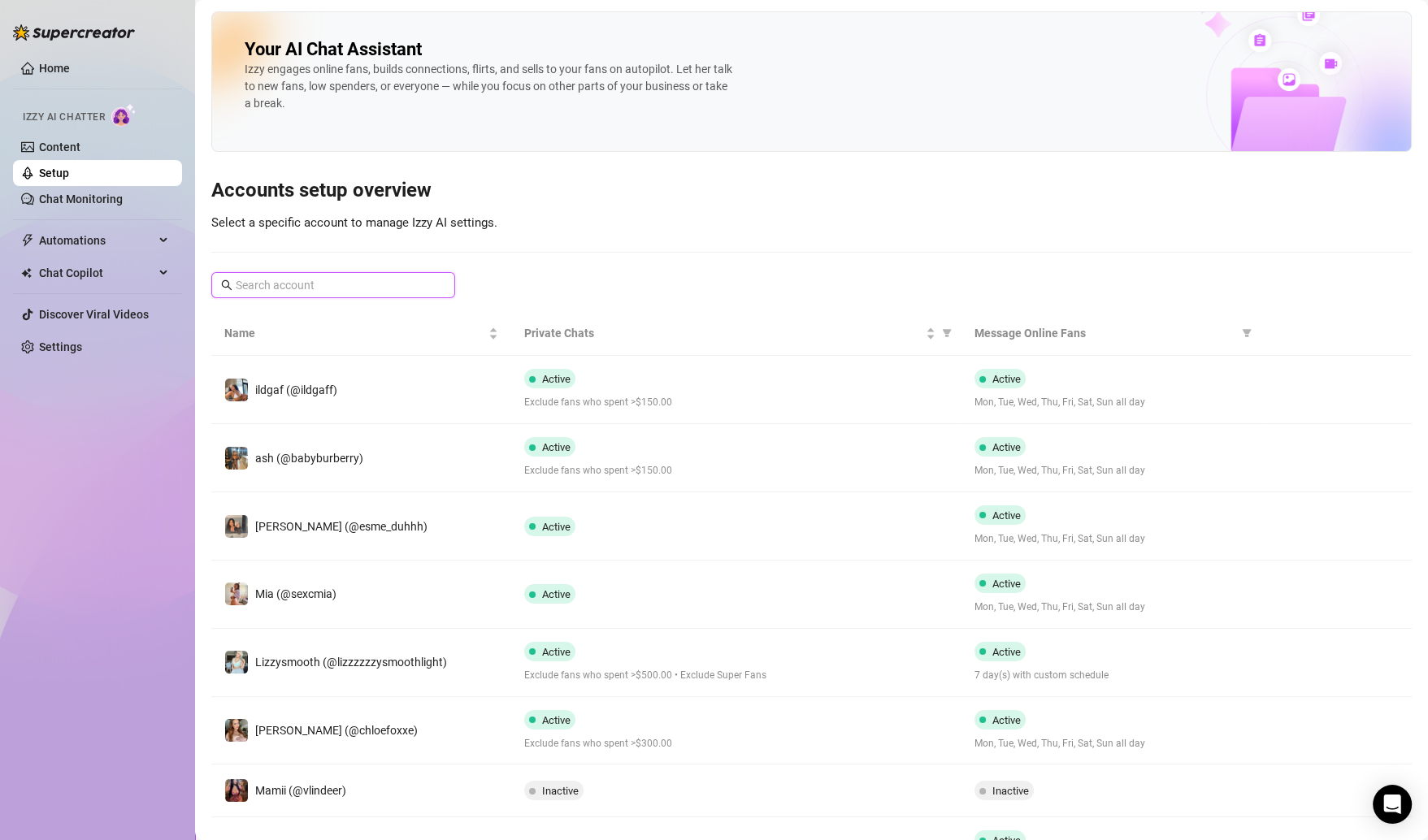
click at [305, 281] on input "text" at bounding box center [334, 285] width 197 height 18
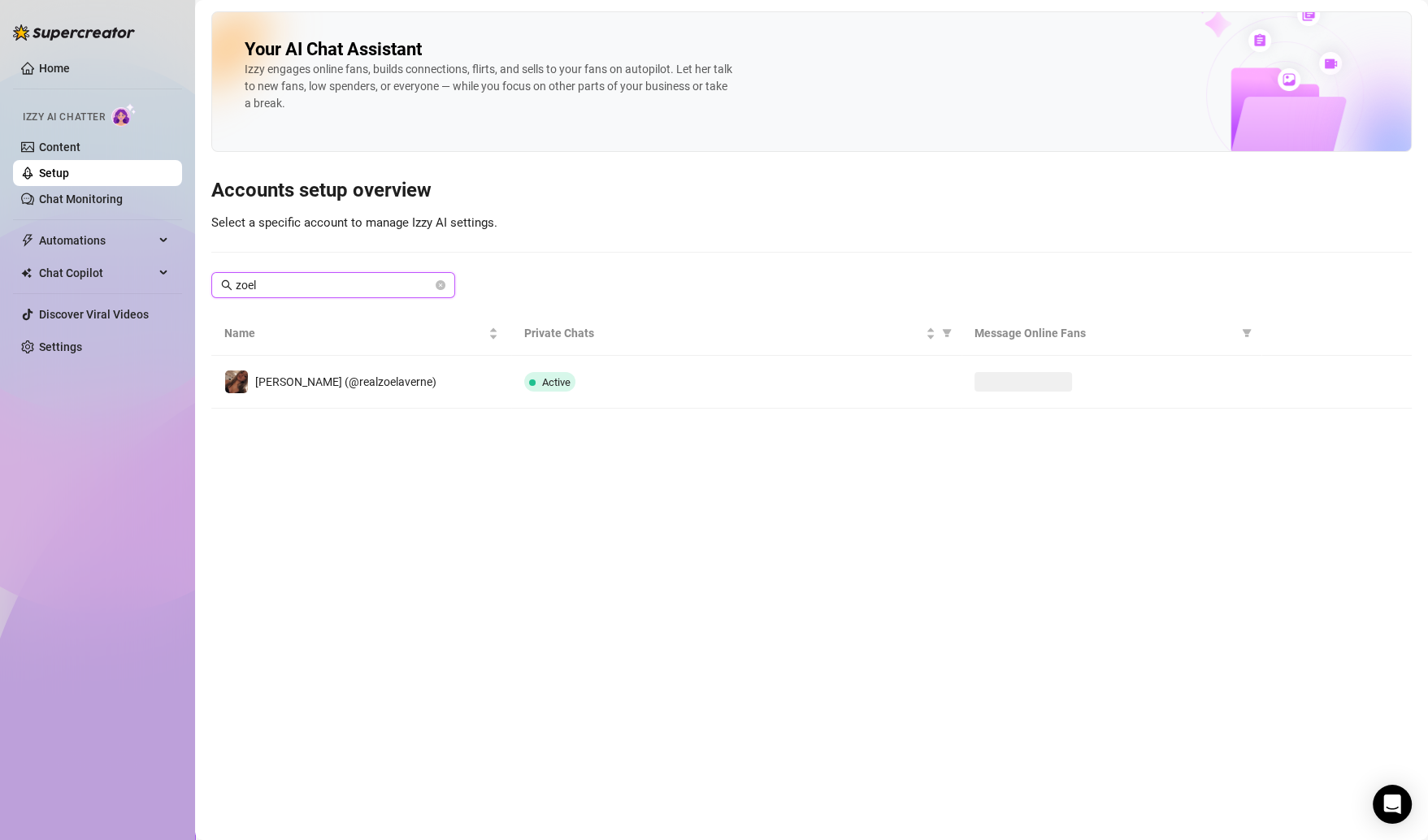
type input "zoela"
